Goal: Navigation & Orientation: Find specific page/section

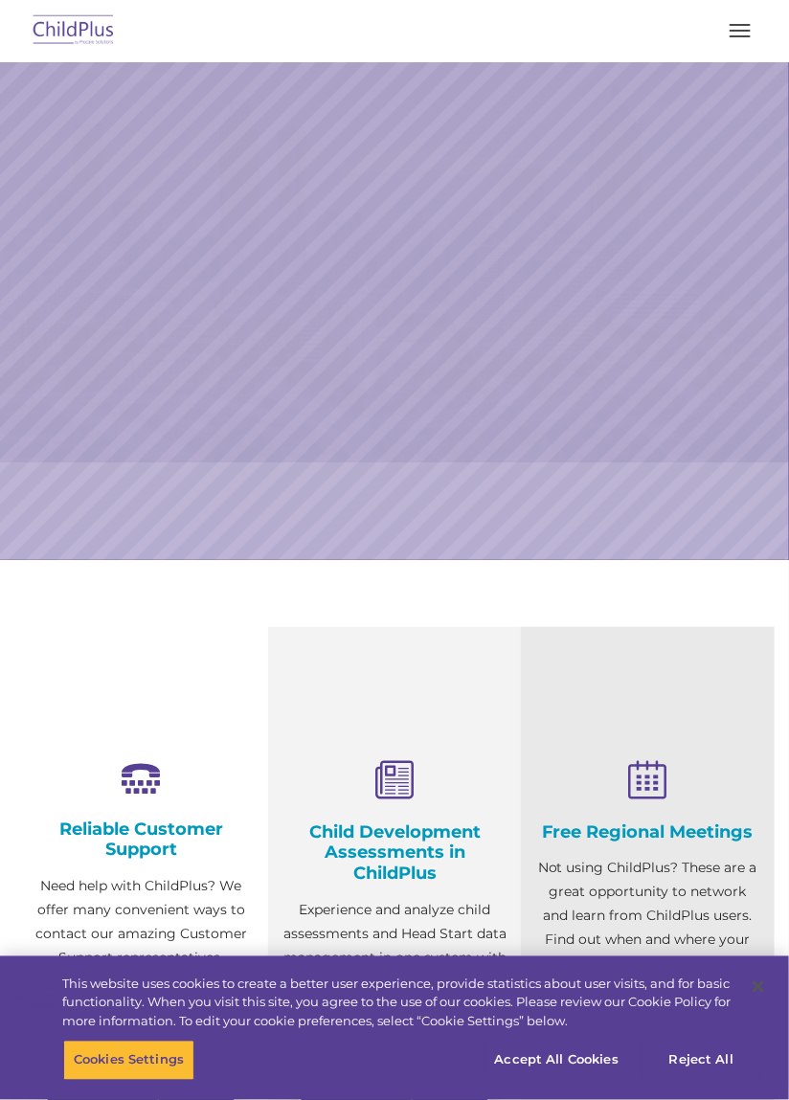
select select "MEDIUM"
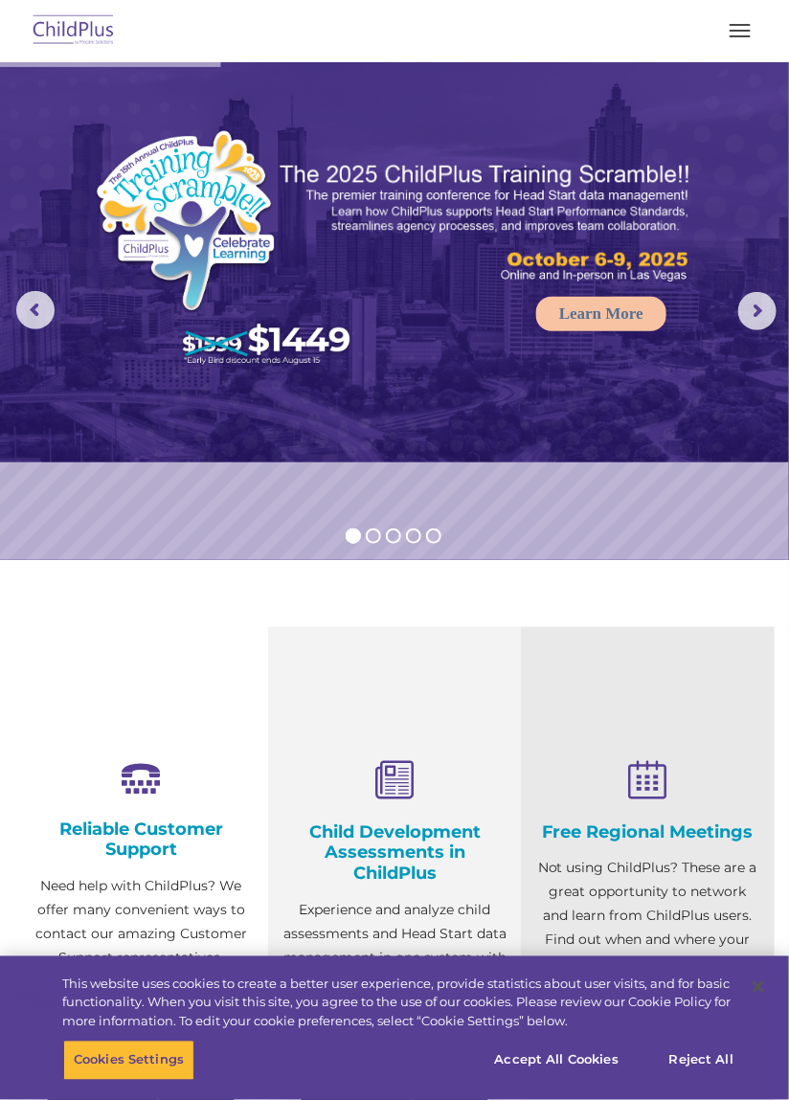
click at [741, 30] on span "button" at bounding box center [739, 31] width 21 height 2
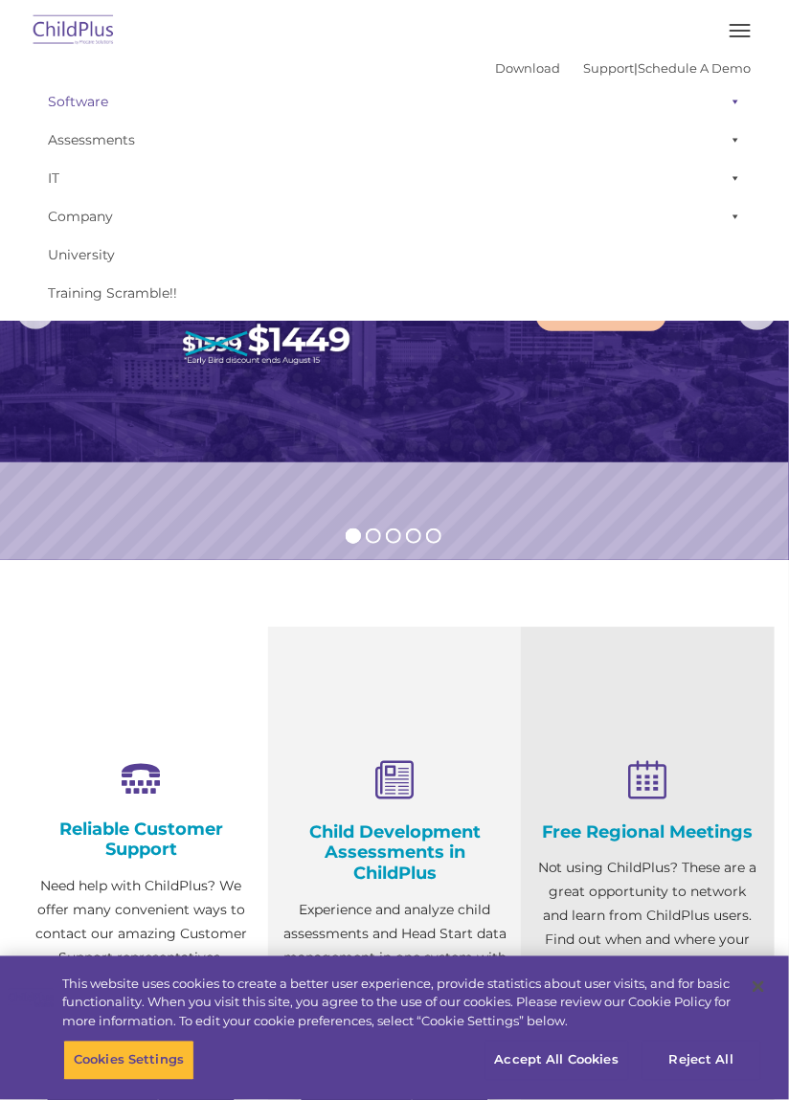
click at [72, 98] on link "Software" at bounding box center [394, 101] width 712 height 38
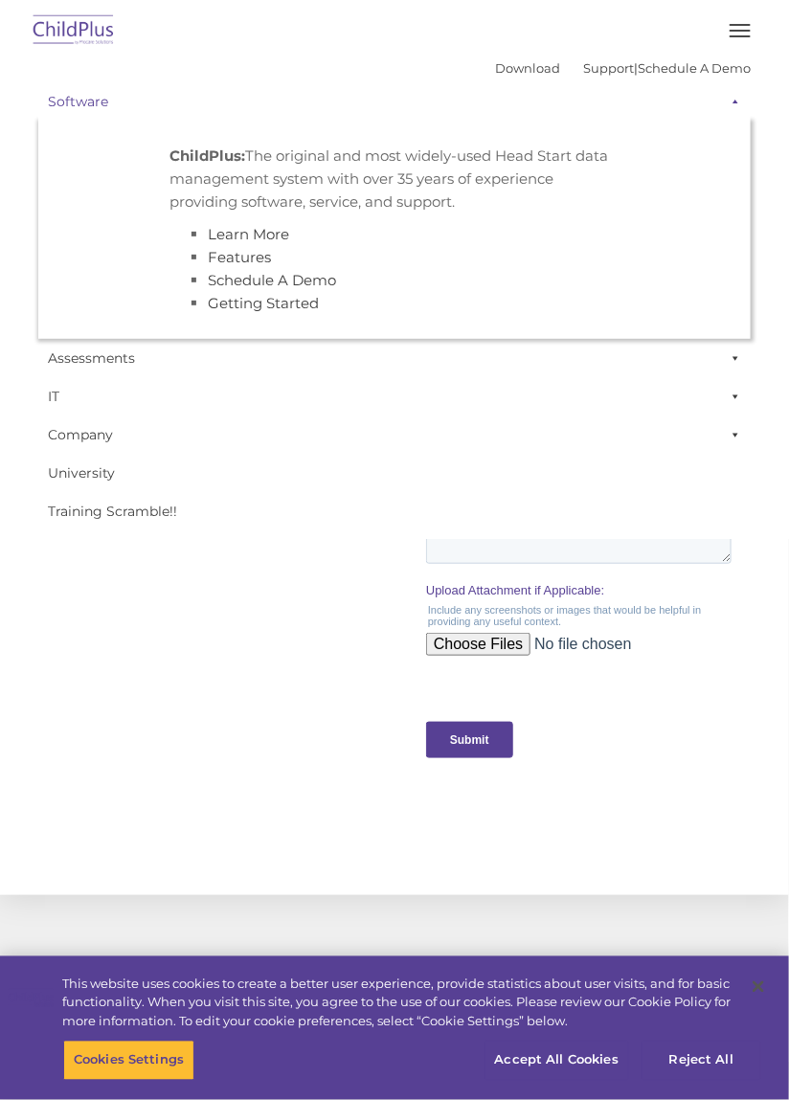
scroll to position [1972, 0]
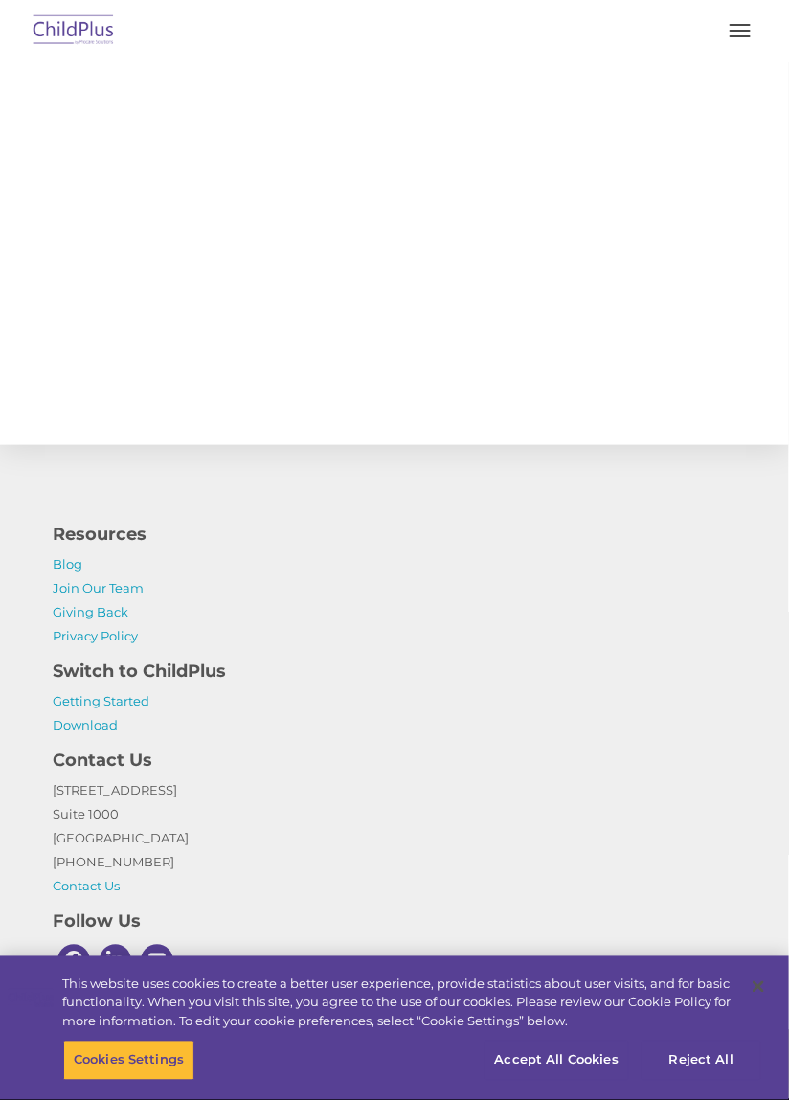
select select "MEDIUM"
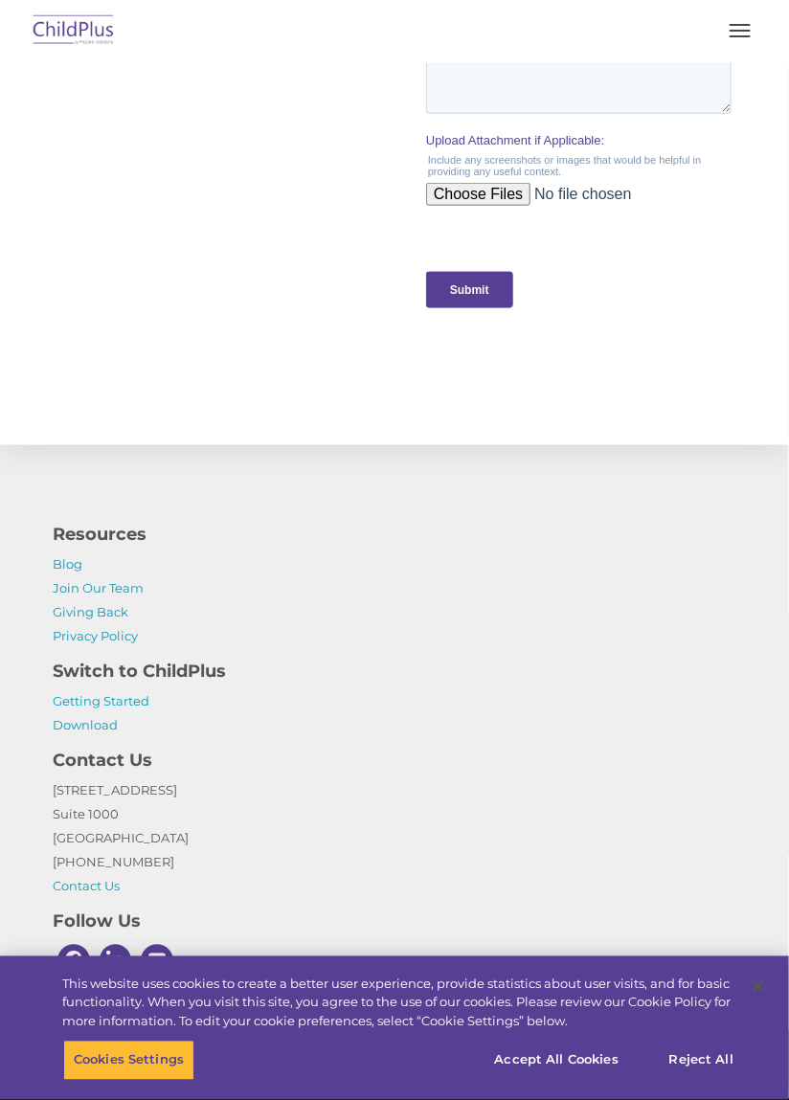
scroll to position [1972, 0]
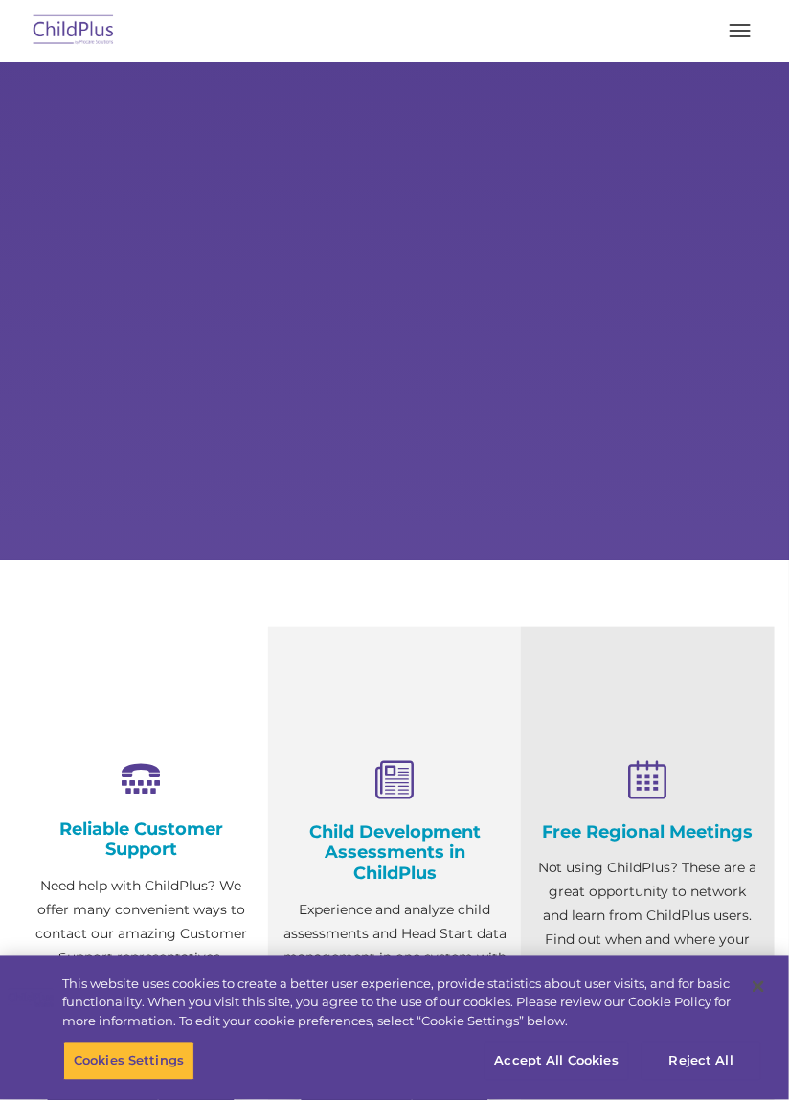
select select "MEDIUM"
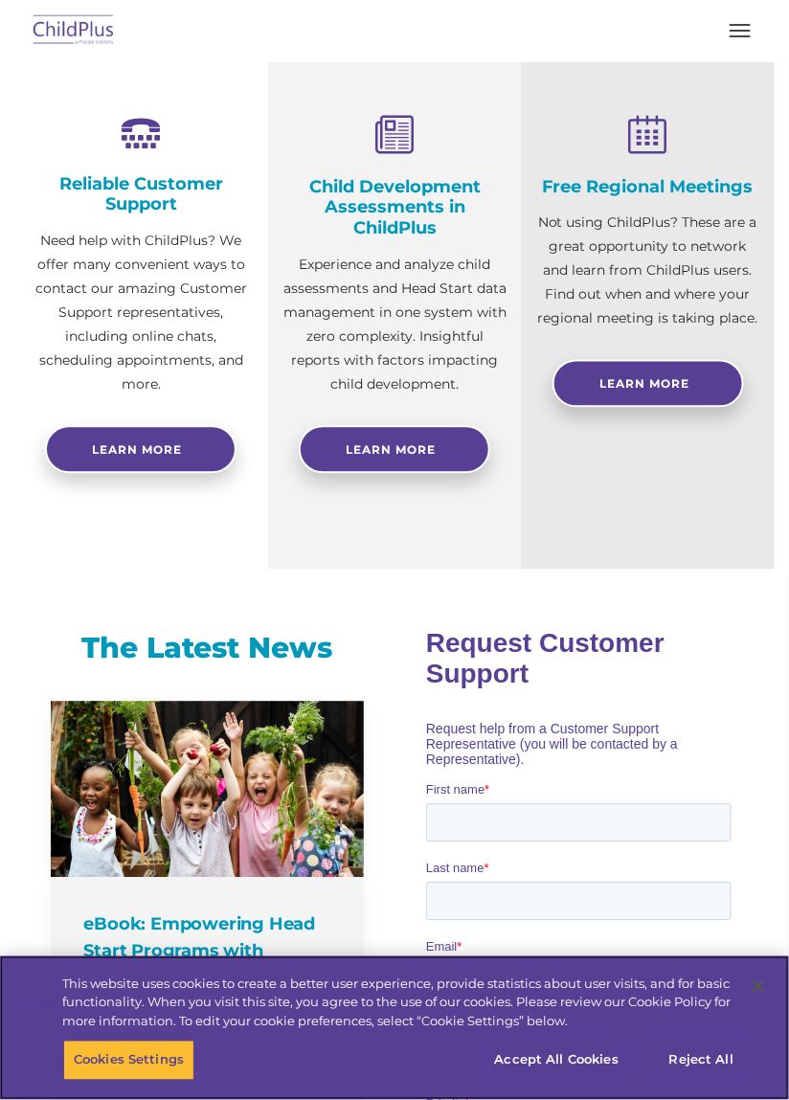
scroll to position [643, 0]
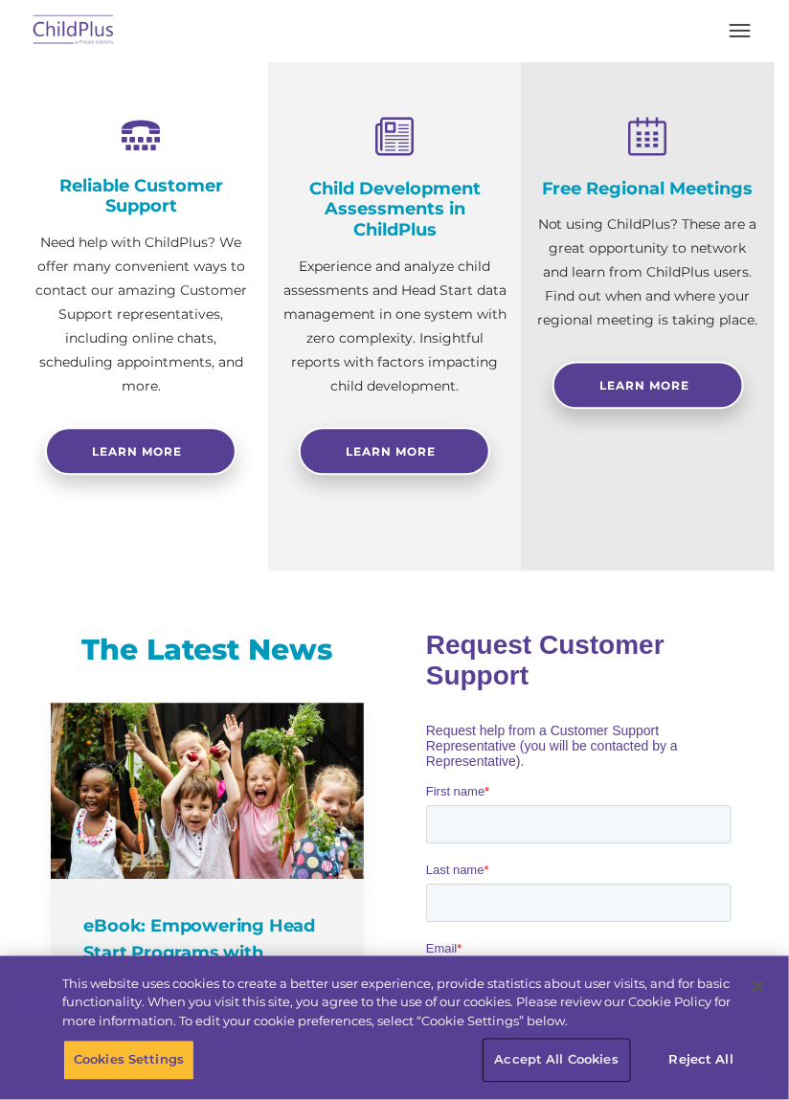
click at [594, 1076] on button "Accept All Cookies" at bounding box center [556, 1060] width 144 height 40
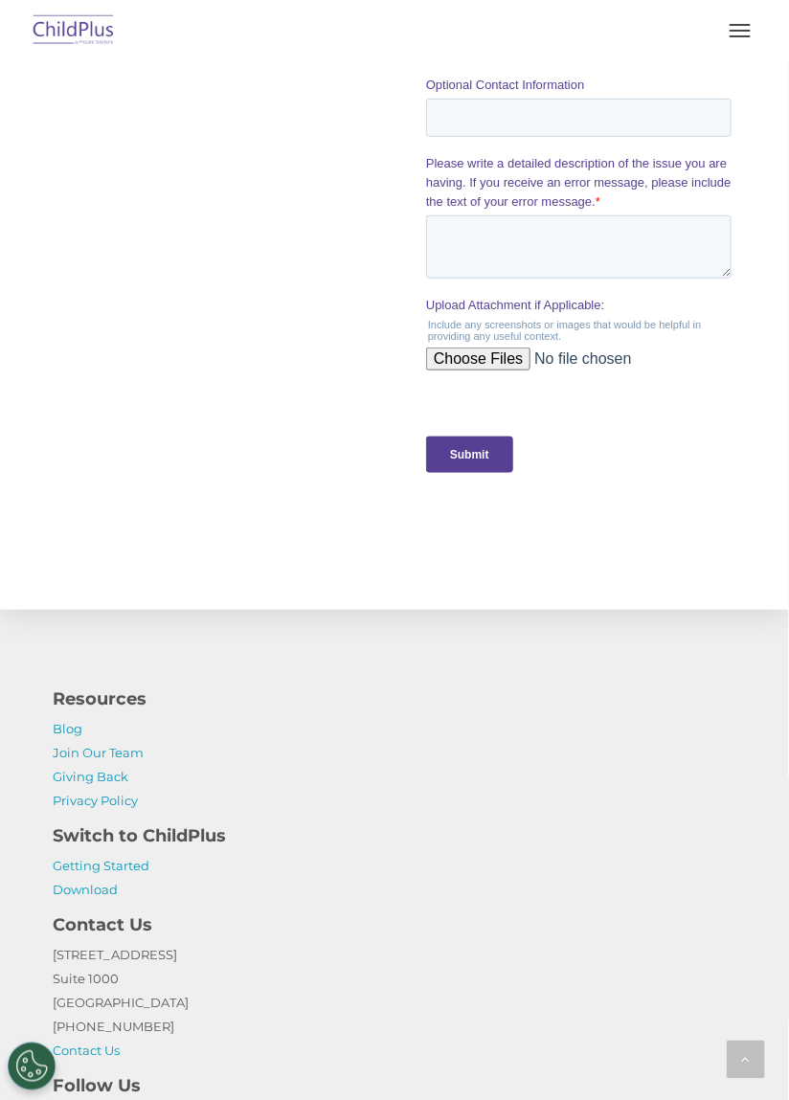
scroll to position [1972, 0]
